Goal: Task Accomplishment & Management: Use online tool/utility

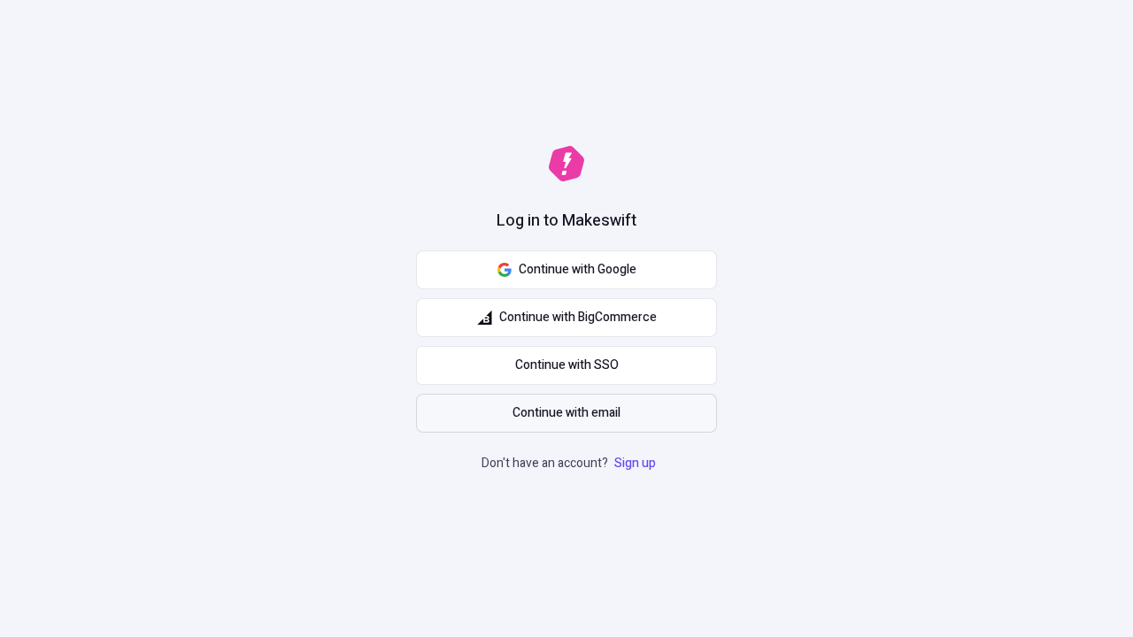
click at [566, 413] on span "Continue with email" at bounding box center [566, 413] width 108 height 19
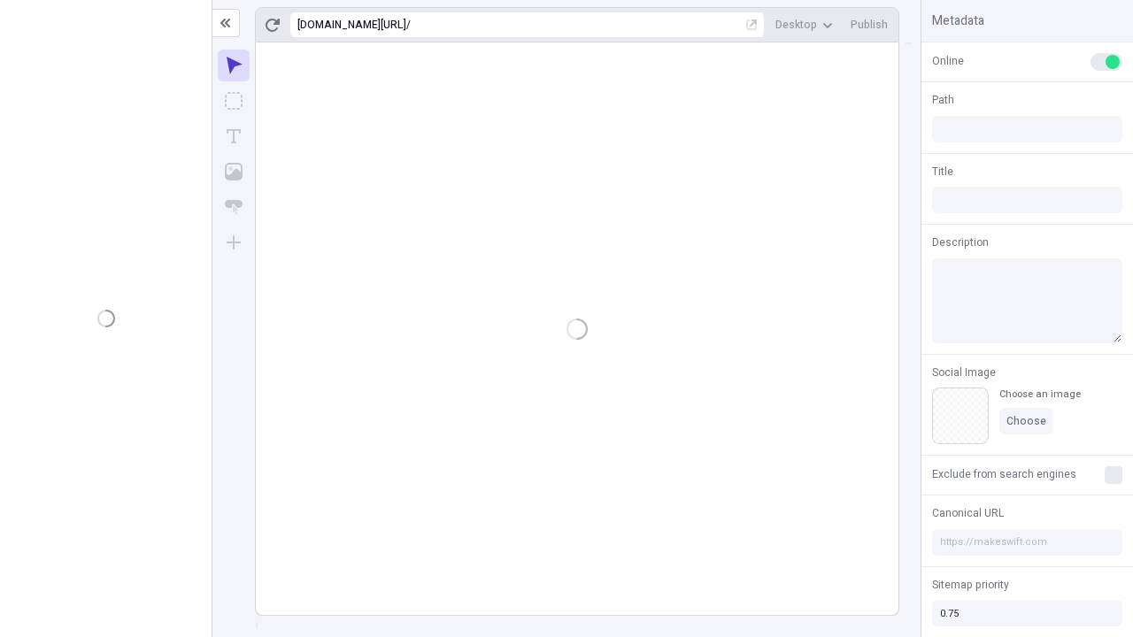
type input "/deep-link-acidus"
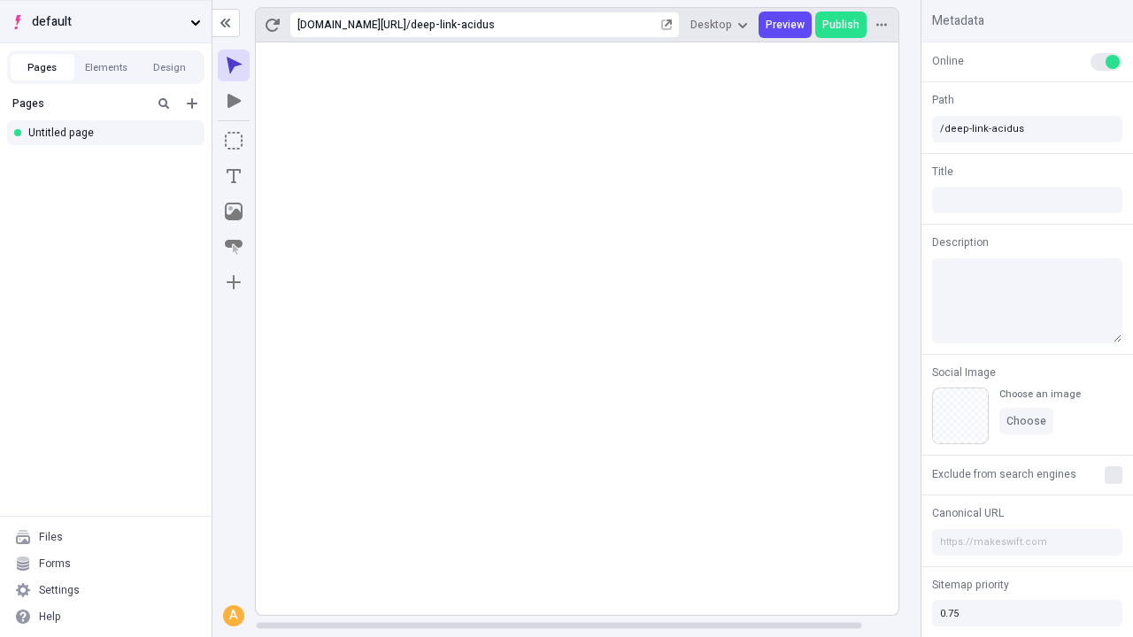
click at [105, 21] on span "default" at bounding box center [107, 21] width 151 height 19
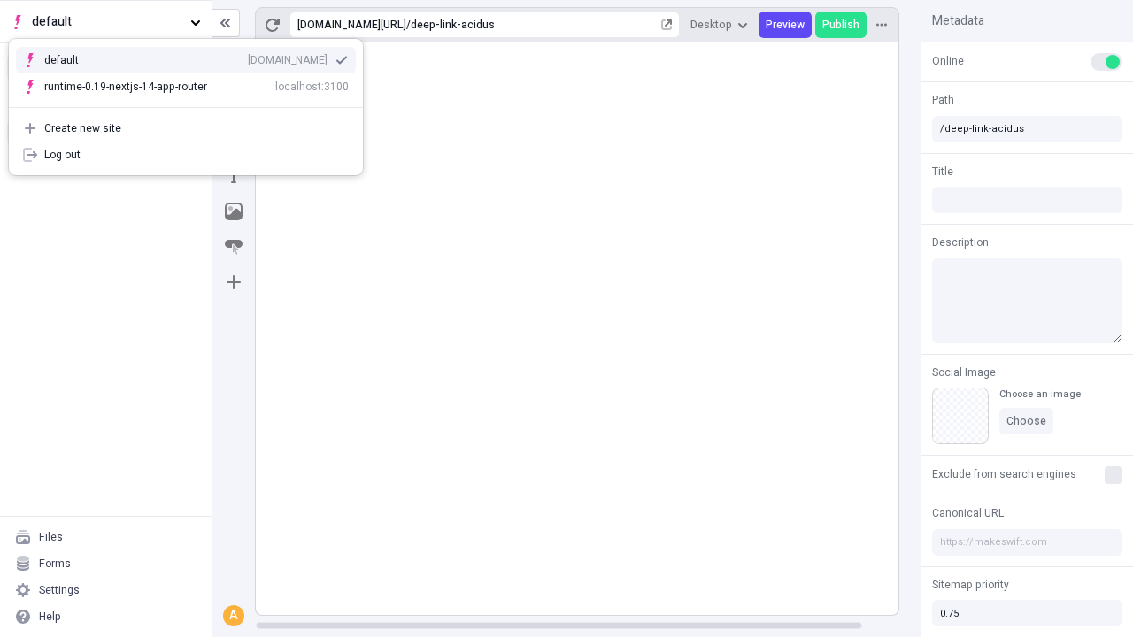
click at [186, 128] on div "Create new site" at bounding box center [196, 128] width 304 height 14
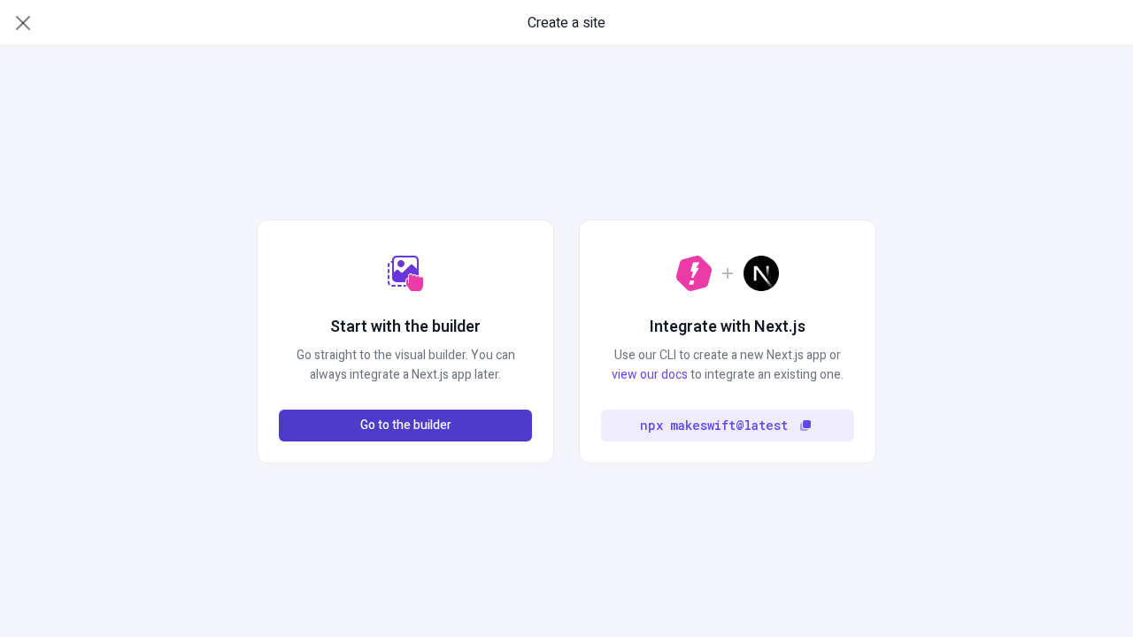
click at [405, 426] on span "Go to the builder" at bounding box center [405, 425] width 91 height 19
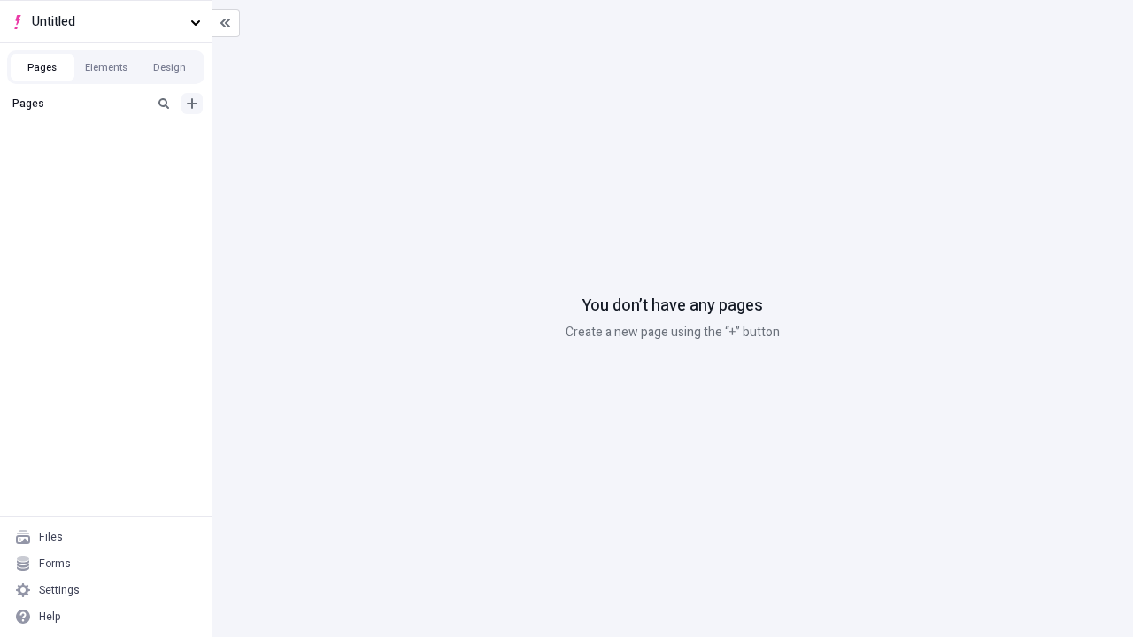
click at [192, 104] on icon "Add new" at bounding box center [192, 103] width 11 height 11
click at [111, 161] on div "Blank page" at bounding box center [111, 161] width 170 height 27
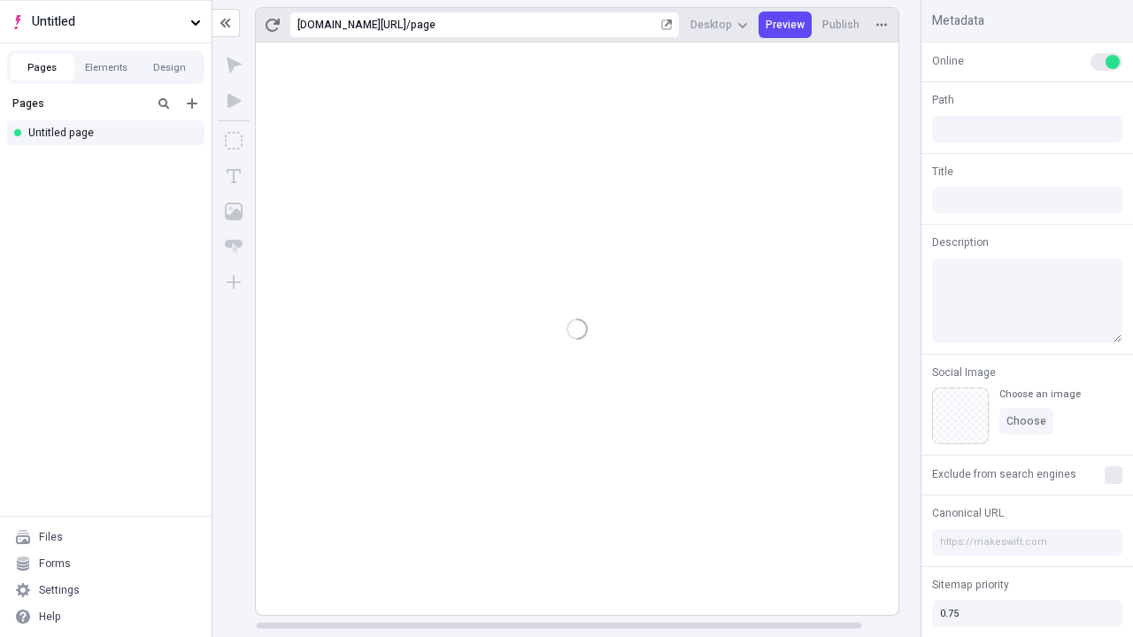
type input "/page"
click at [842, 25] on span "Publish" at bounding box center [840, 25] width 37 height 14
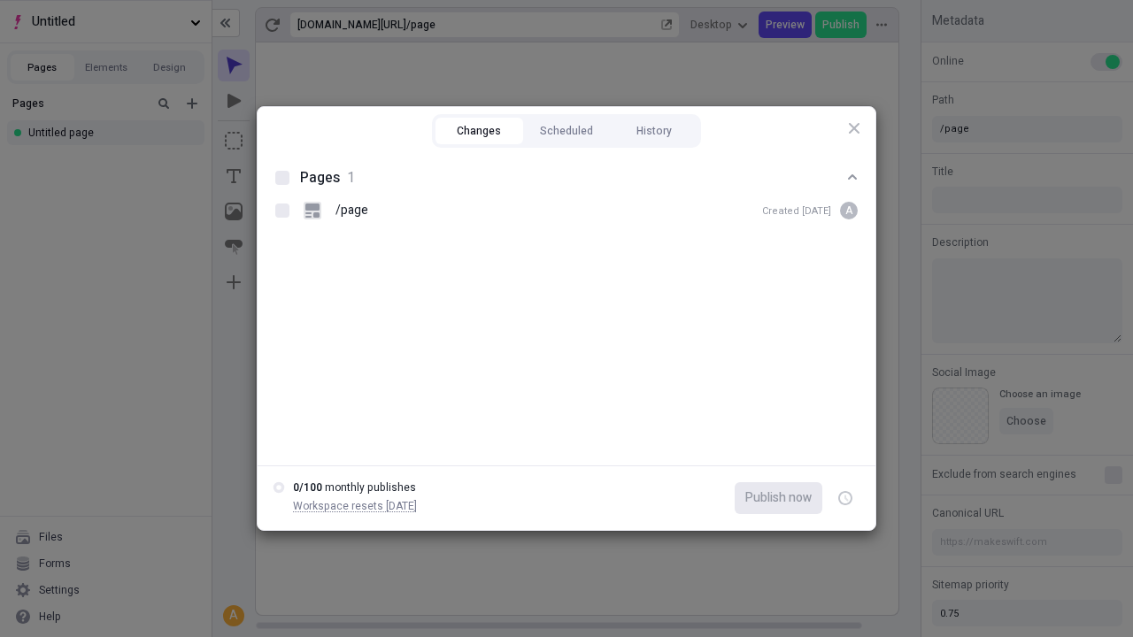
click at [479, 131] on button "Changes" at bounding box center [479, 131] width 88 height 27
click at [282, 178] on div at bounding box center [282, 178] width 14 height 14
checkbox input "true"
click at [845, 498] on icon "button" at bounding box center [846, 499] width 4 height 6
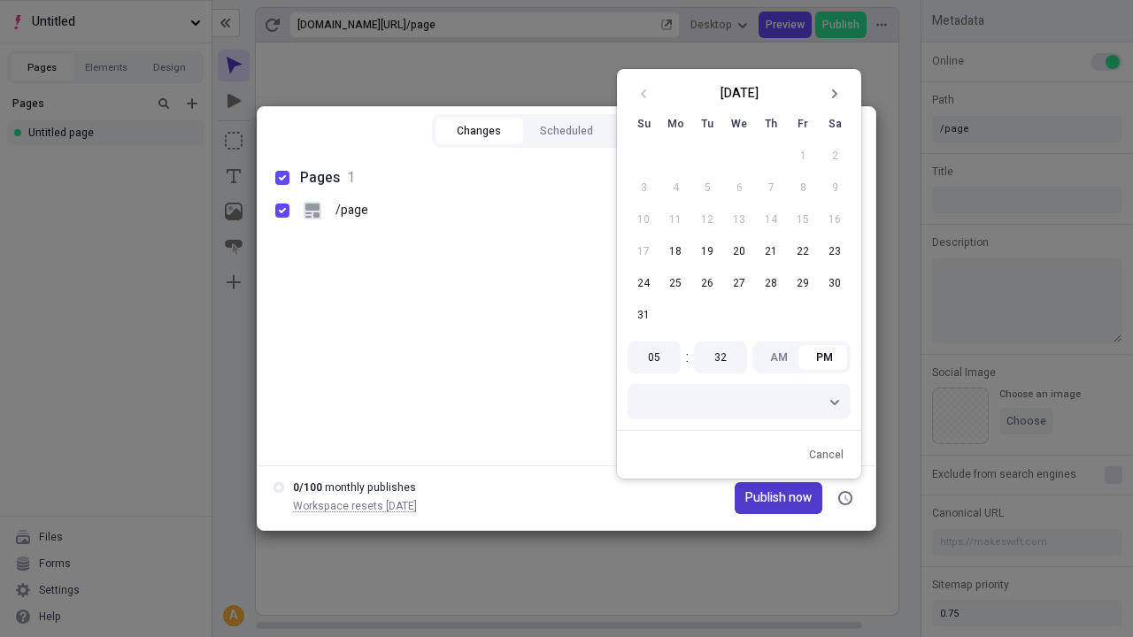
click at [834, 94] on icon "Go to next month" at bounding box center [833, 93] width 11 height 11
click at [754, 498] on span "Publish now" at bounding box center [778, 497] width 66 height 19
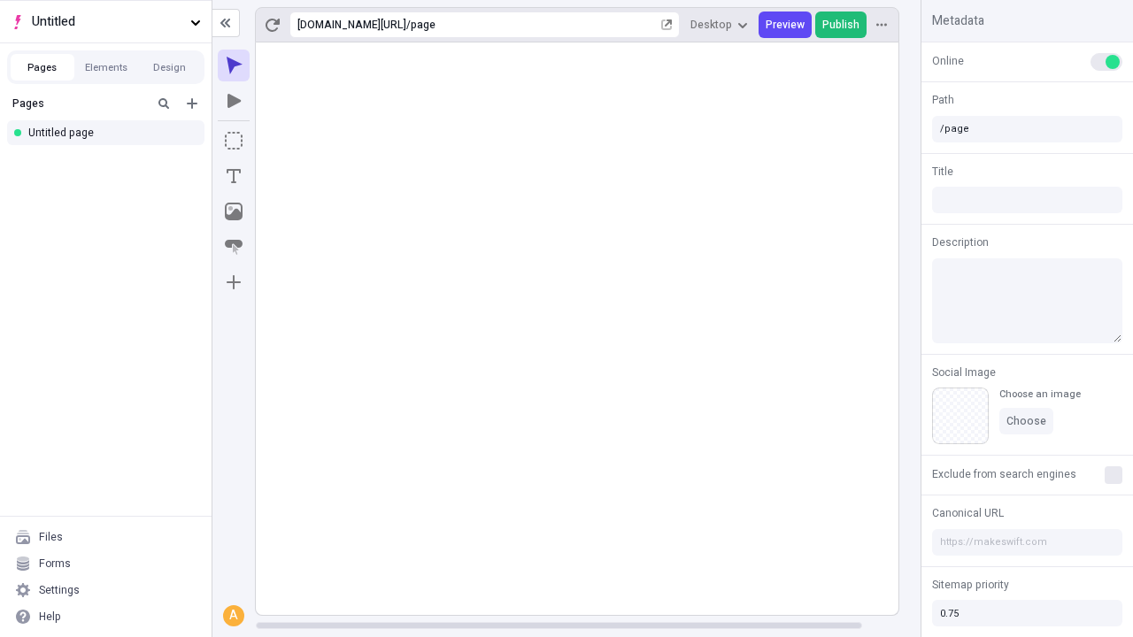
click at [842, 25] on span "Publish" at bounding box center [840, 25] width 37 height 14
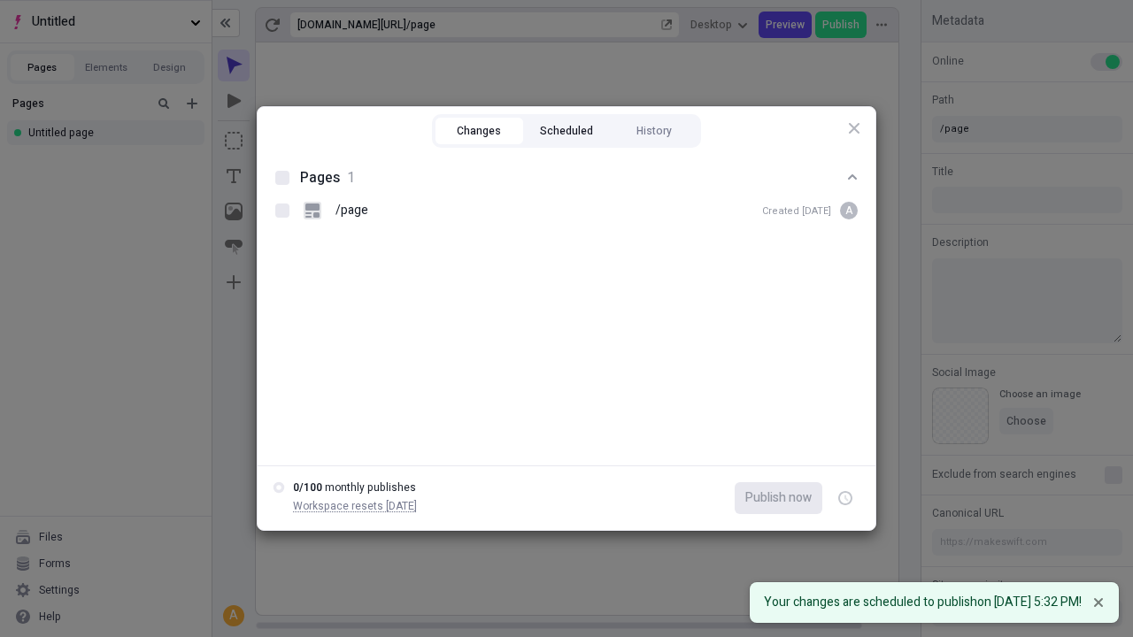
click at [566, 131] on button "Scheduled" at bounding box center [567, 131] width 88 height 27
